Goal: Obtain resource: Obtain resource

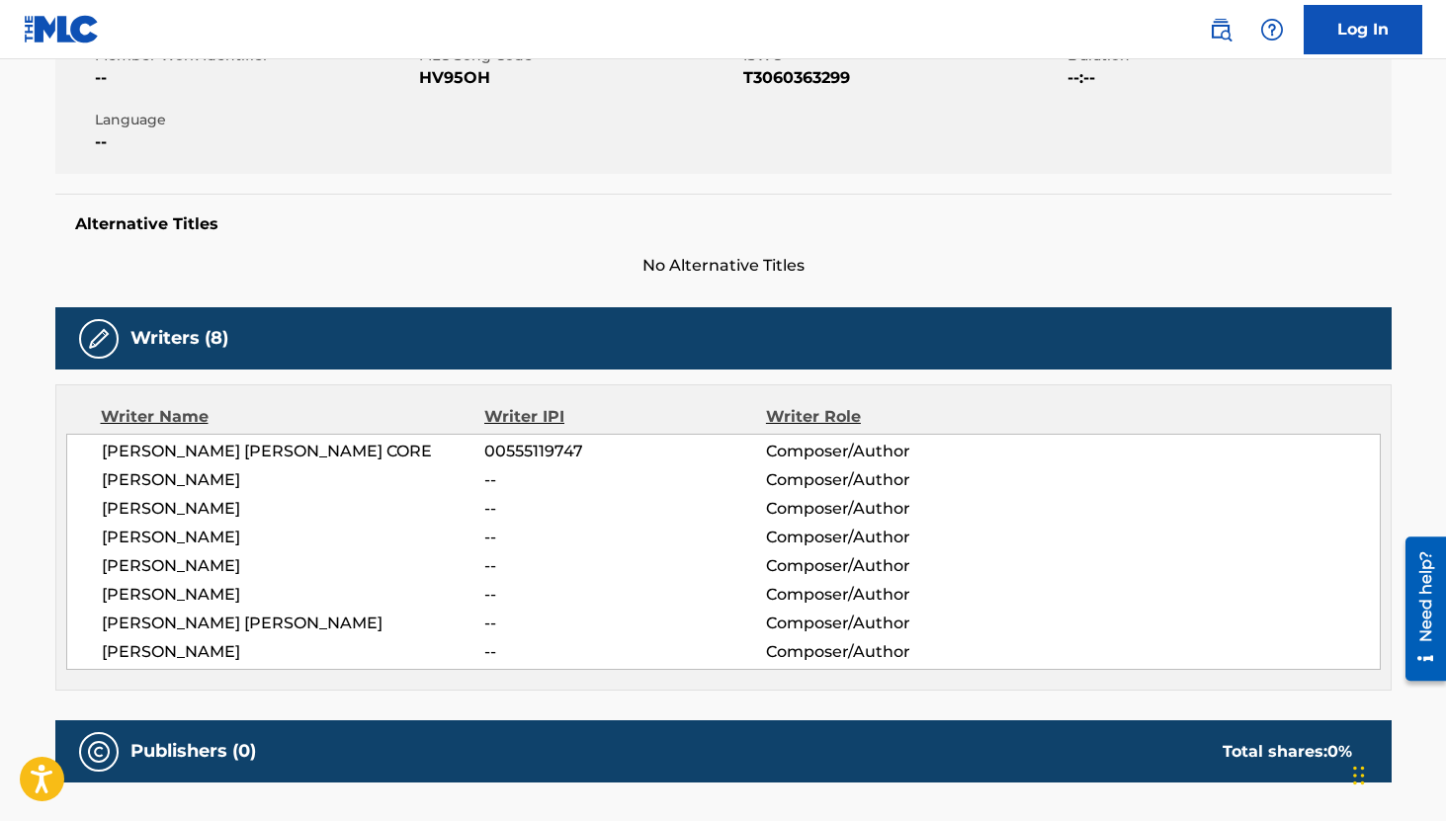
scroll to position [473, 0]
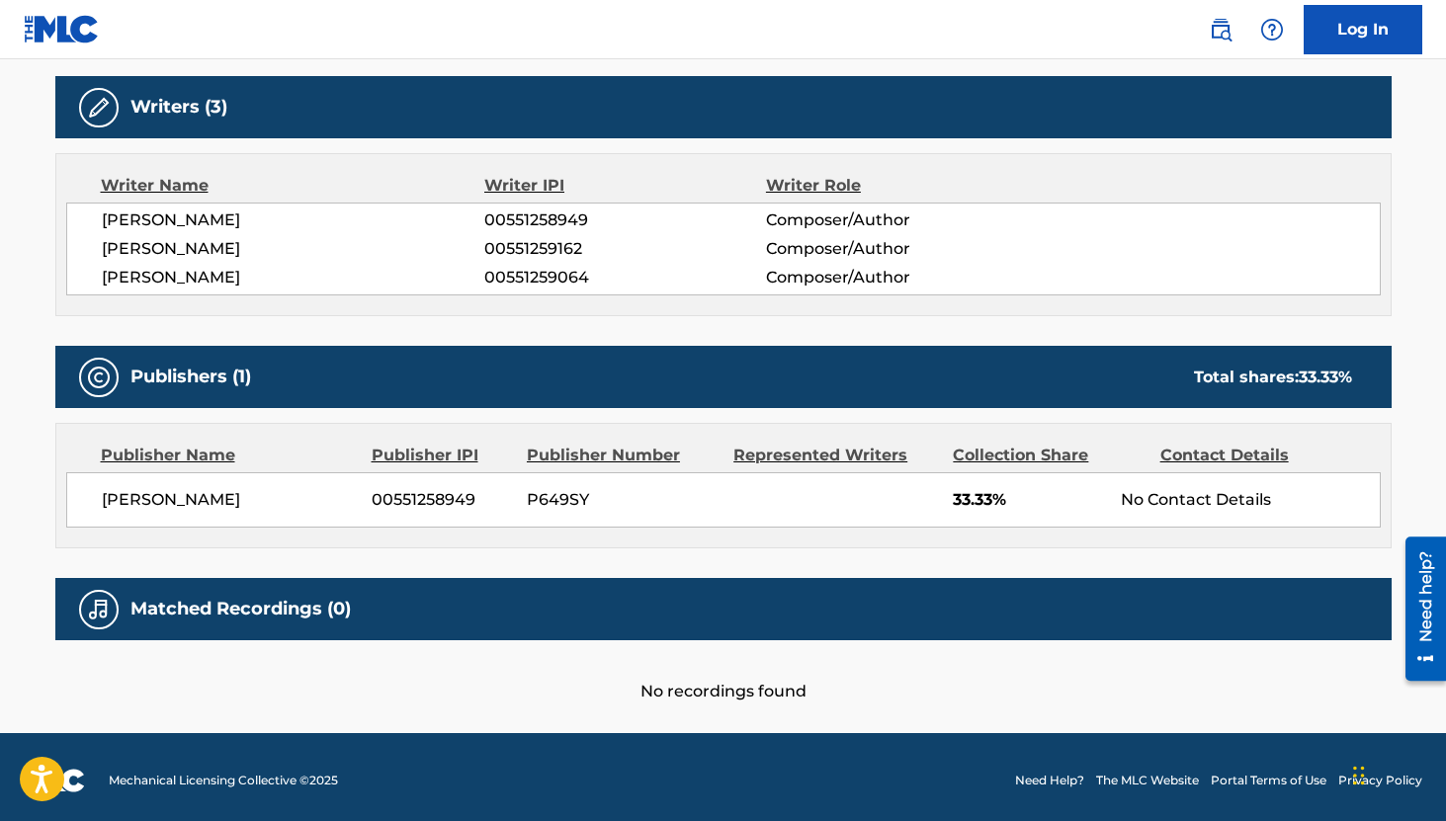
scroll to position [625, 0]
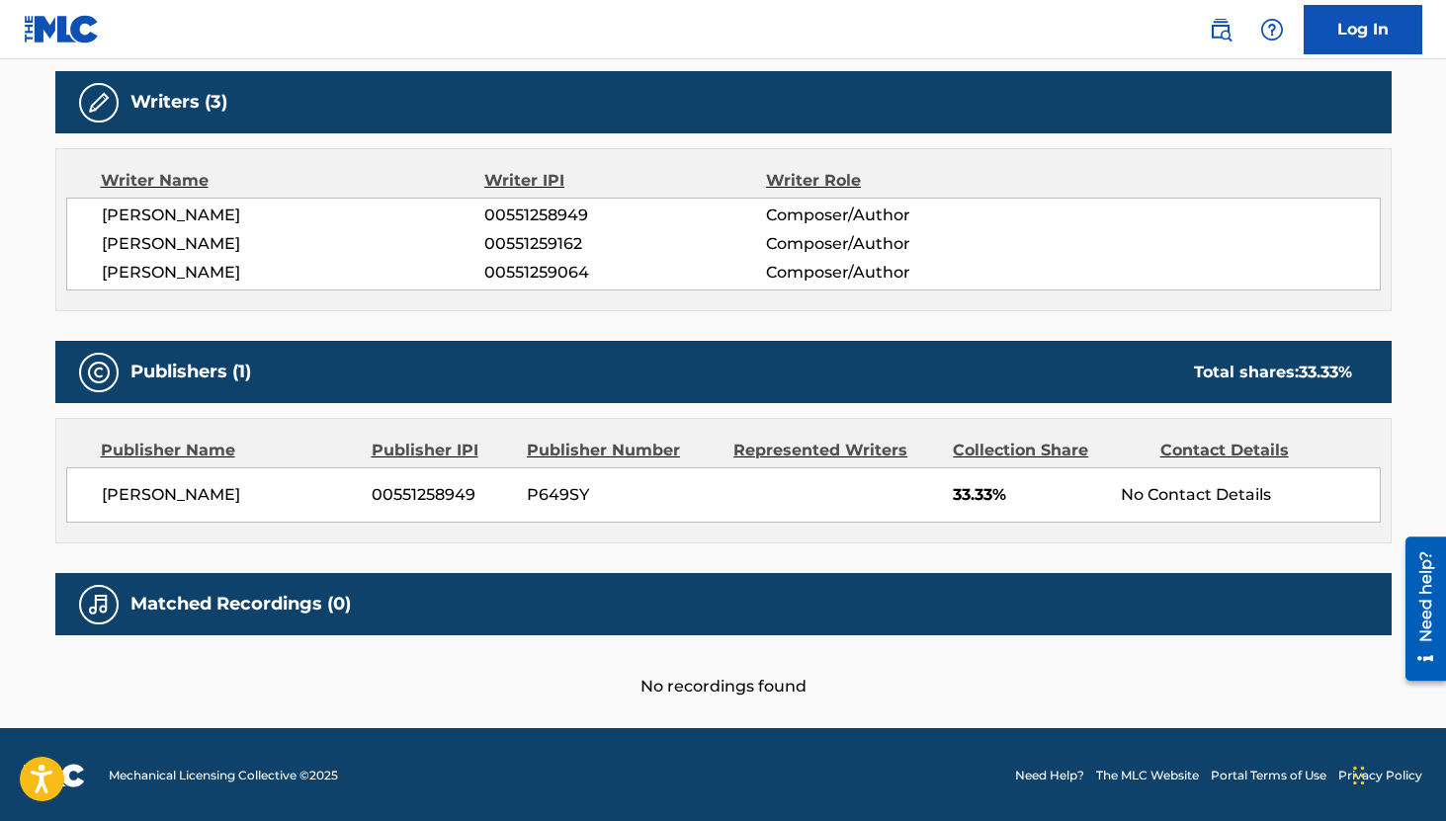
click at [544, 215] on span "00551258949" at bounding box center [624, 216] width 281 height 24
copy span "00551258949"
click at [549, 242] on span "00551259162" at bounding box center [624, 244] width 281 height 24
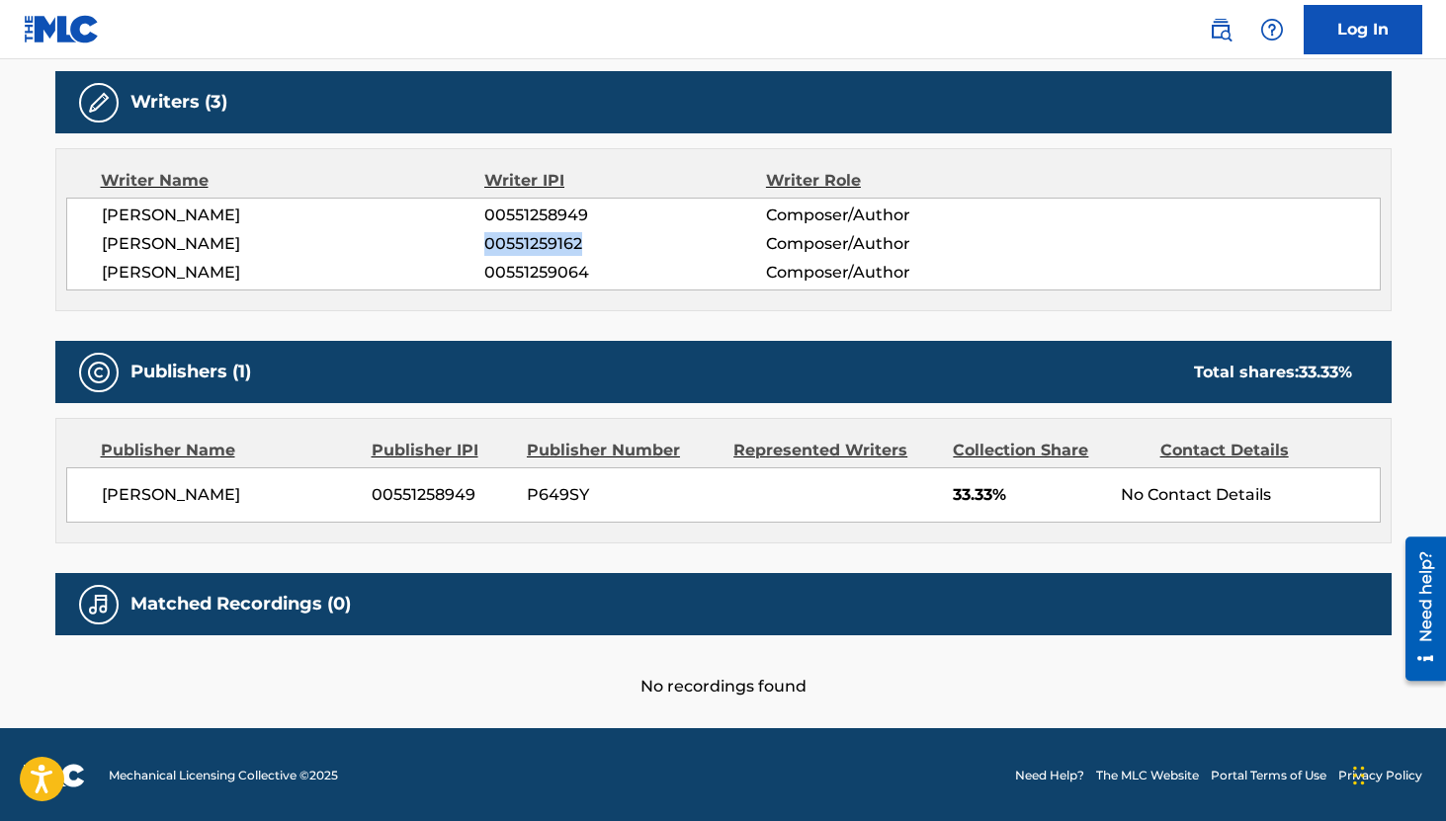
copy span "00551259162"
drag, startPoint x: 274, startPoint y: 494, endPoint x: 103, endPoint y: 490, distance: 171.0
click at [103, 490] on span "Joseph Dean Ash JR" at bounding box center [230, 495] width 256 height 24
copy span "Joseph Dean Ash JR"
click at [458, 498] on span "00551258949" at bounding box center [442, 495] width 140 height 24
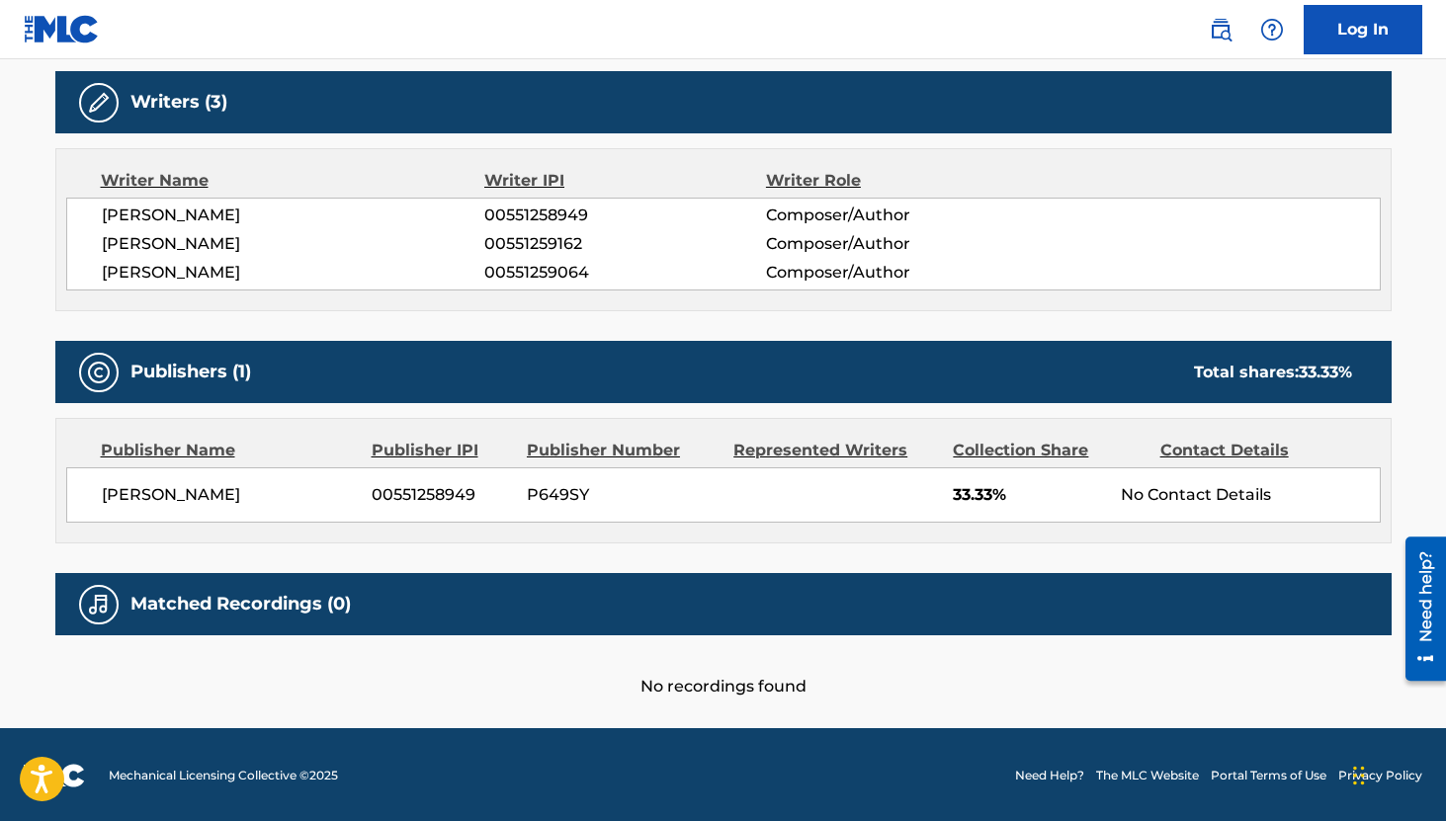
click at [458, 498] on span "00551258949" at bounding box center [442, 495] width 140 height 24
copy span "00551258949"
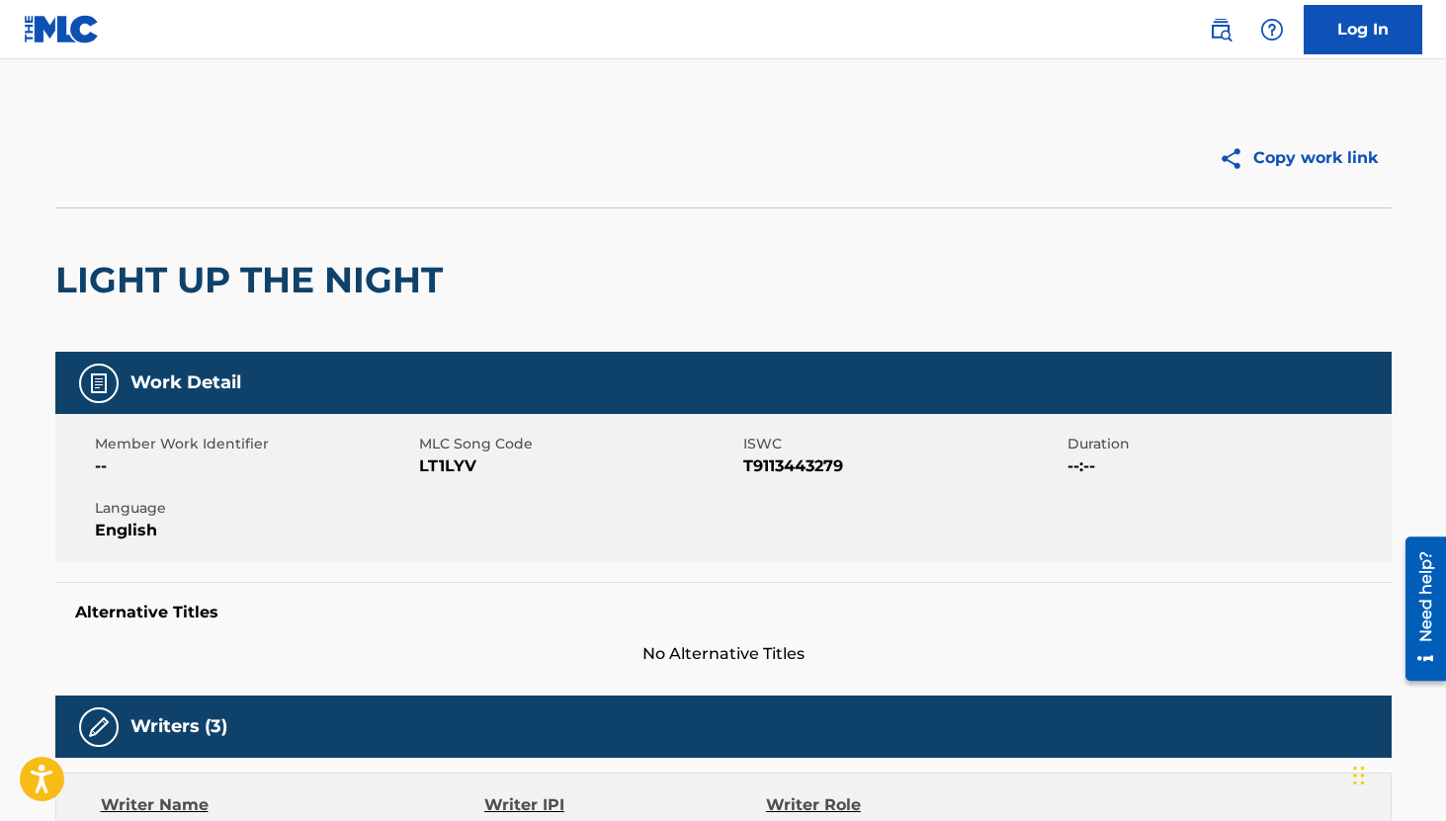
click at [453, 468] on span "LT1LYV" at bounding box center [578, 467] width 319 height 24
copy span "LT1LYV"
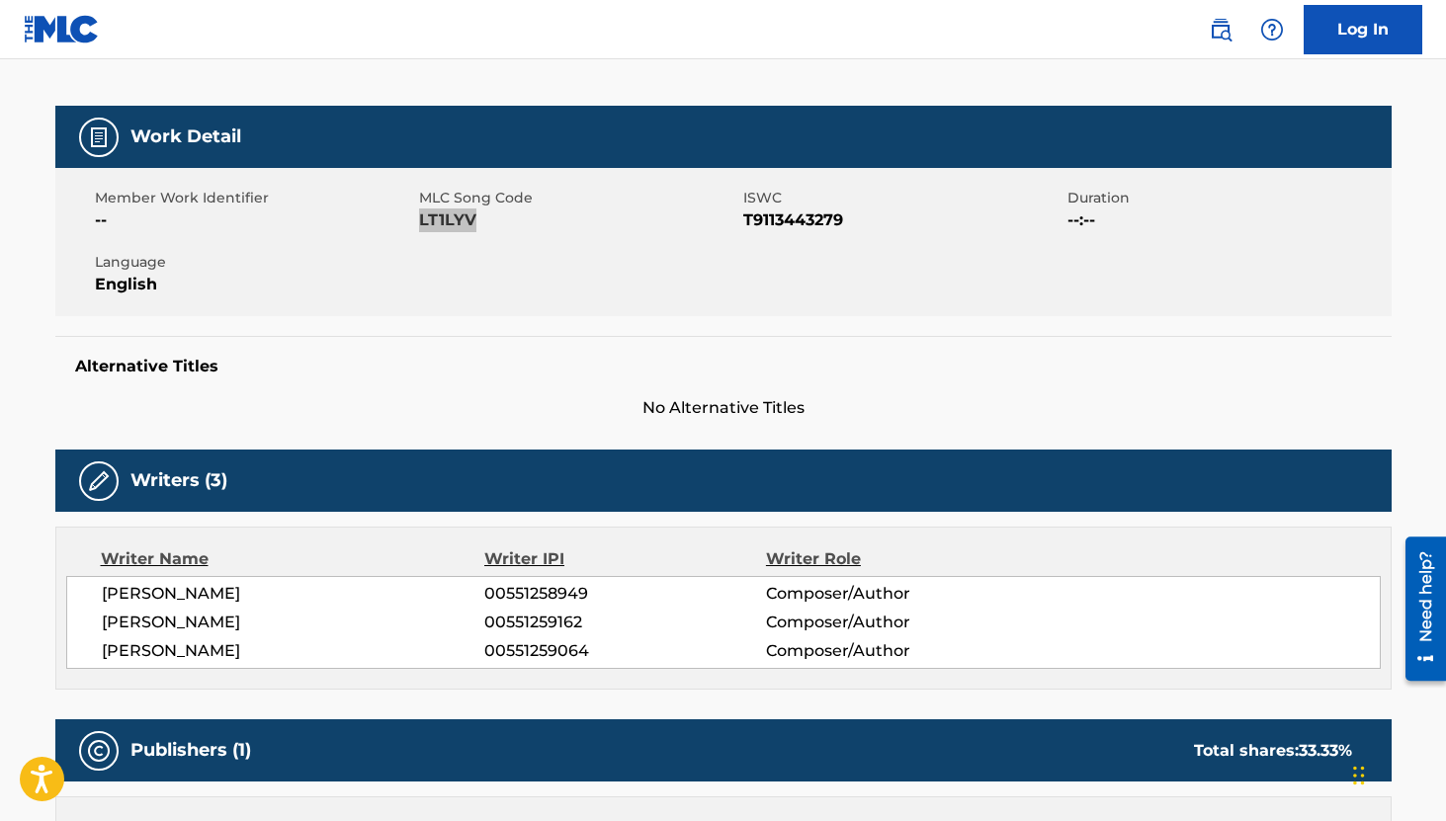
scroll to position [227, 0]
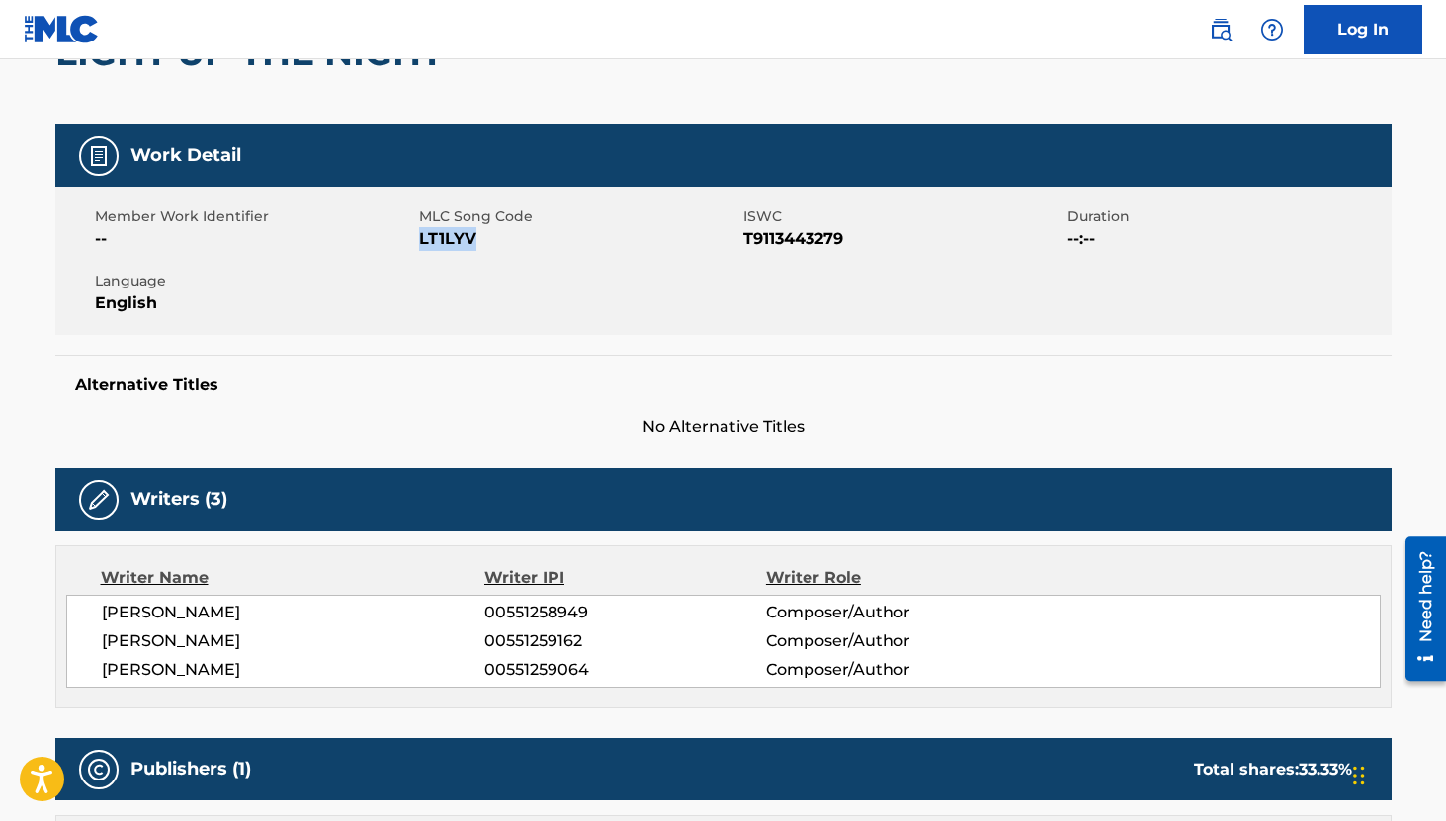
click at [826, 230] on span "T9113443279" at bounding box center [902, 239] width 319 height 24
copy span "T9113443279"
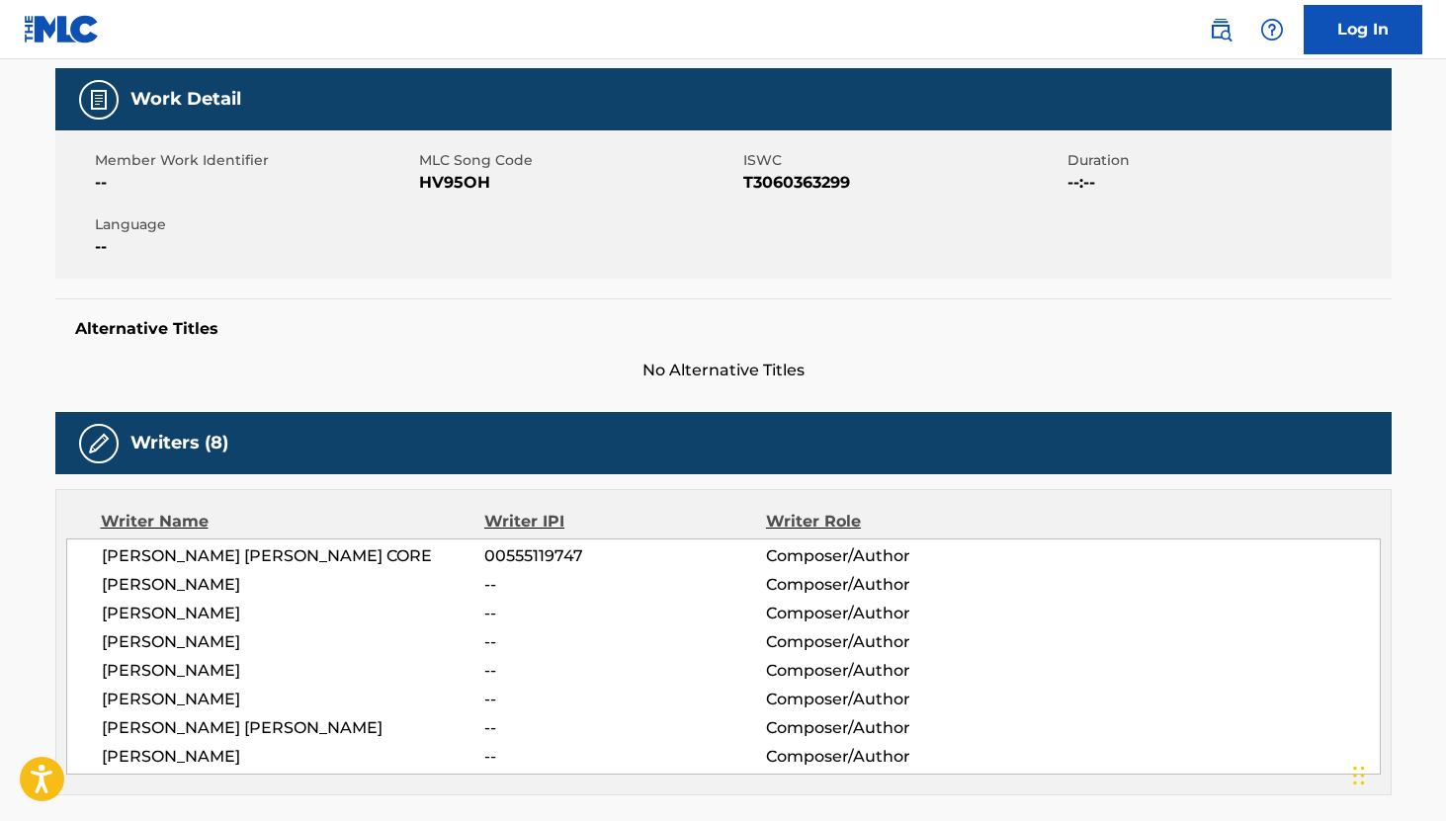
scroll to position [185, 0]
